Goal: Check status

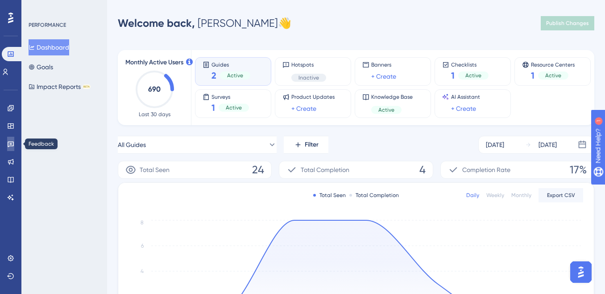
click at [8, 149] on link at bounding box center [10, 144] width 7 height 14
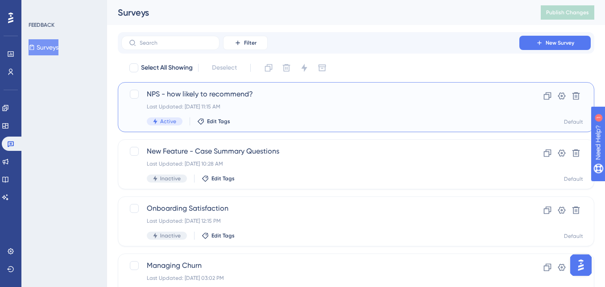
click at [341, 96] on span "NPS - how likely to recommend?" at bounding box center [320, 94] width 347 height 11
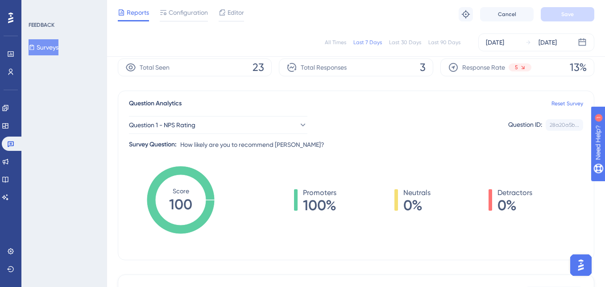
scroll to position [35, 0]
click at [368, 41] on div "Last 7 Days" at bounding box center [367, 42] width 29 height 7
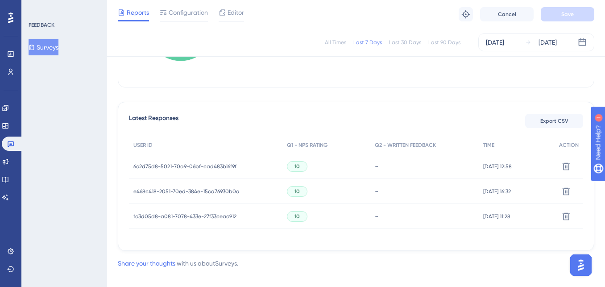
scroll to position [209, 0]
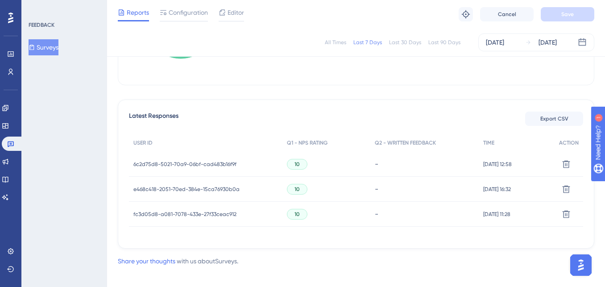
click at [199, 163] on span "6c2d75d8-5021-70a9-06bf-cad483b16f9f" at bounding box center [184, 164] width 103 height 7
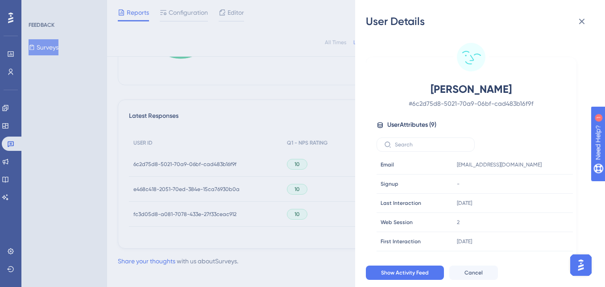
scroll to position [29, 0]
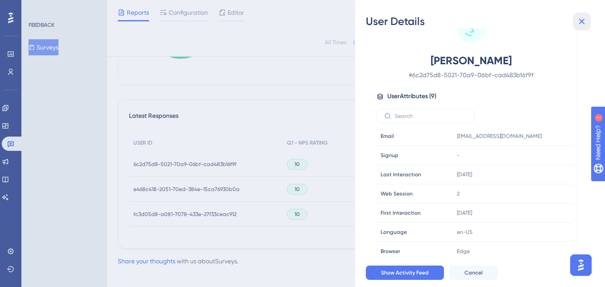
click at [585, 16] on icon at bounding box center [582, 21] width 11 height 11
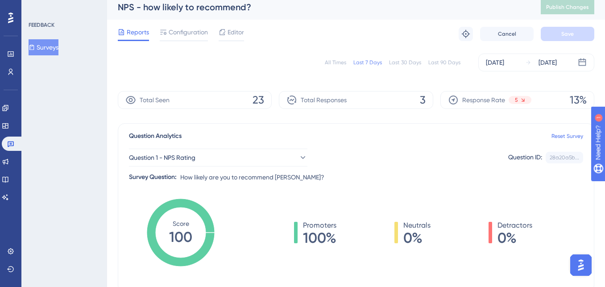
scroll to position [5, 0]
click at [419, 64] on div "Last 30 Days" at bounding box center [405, 62] width 32 height 7
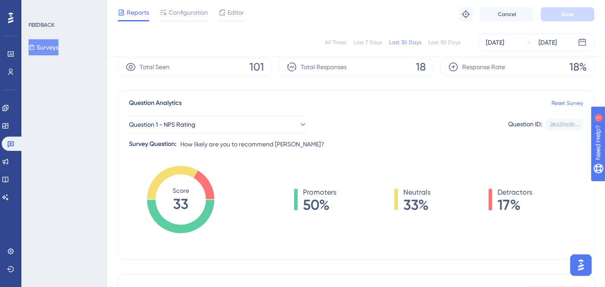
scroll to position [20, 0]
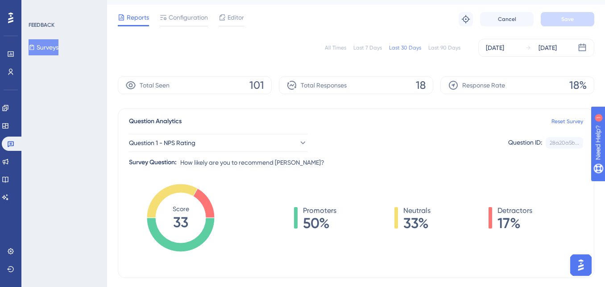
click at [373, 45] on div "Last 7 Days" at bounding box center [367, 47] width 29 height 7
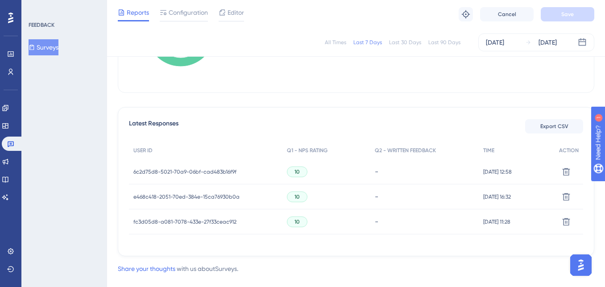
scroll to position [217, 0]
